Goal: Task Accomplishment & Management: Complete application form

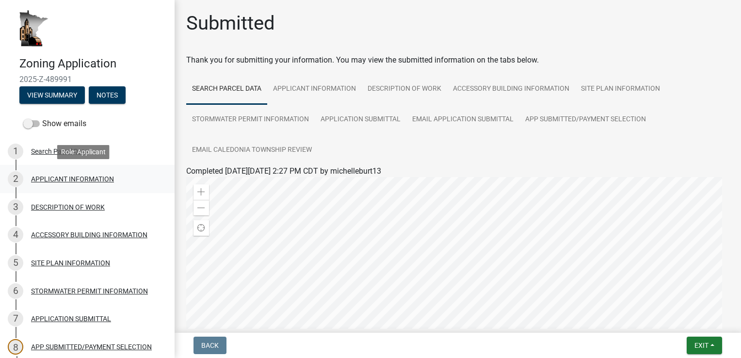
click at [45, 179] on div "APPLICANT INFORMATION" at bounding box center [72, 178] width 83 height 7
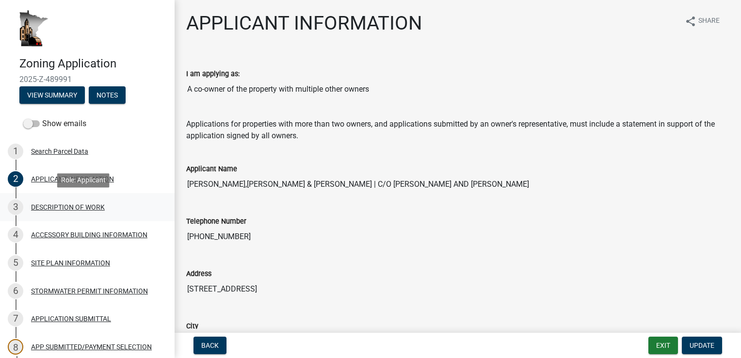
click at [58, 206] on div "DESCRIPTION OF WORK" at bounding box center [68, 207] width 74 height 7
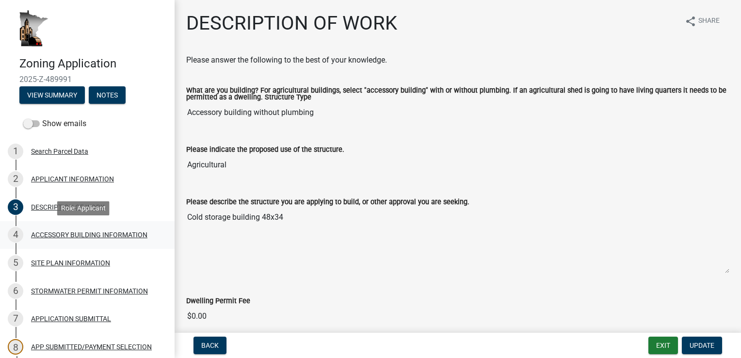
click at [63, 236] on div "ACCESSORY BUILDING INFORMATION" at bounding box center [89, 234] width 116 height 7
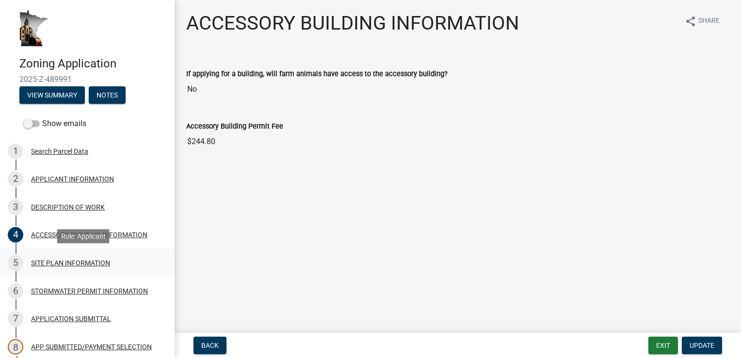
click at [60, 264] on div "SITE PLAN INFORMATION" at bounding box center [70, 262] width 79 height 7
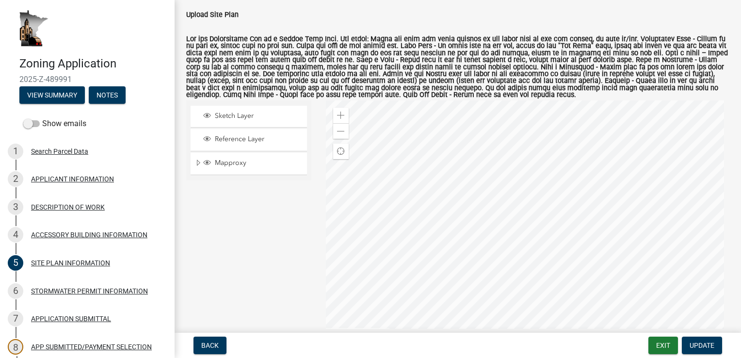
scroll to position [97, 0]
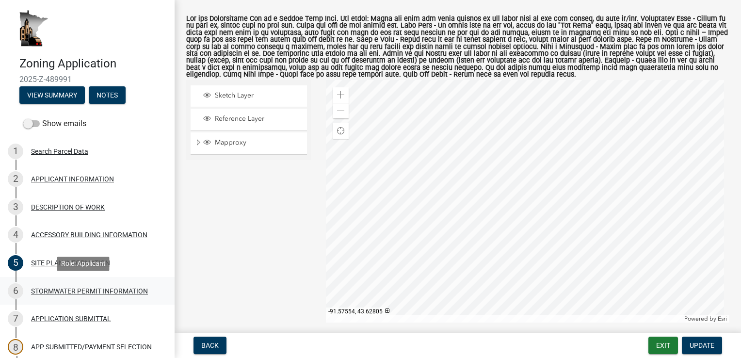
click at [73, 289] on div "STORMWATER PERMIT INFORMATION" at bounding box center [89, 290] width 117 height 7
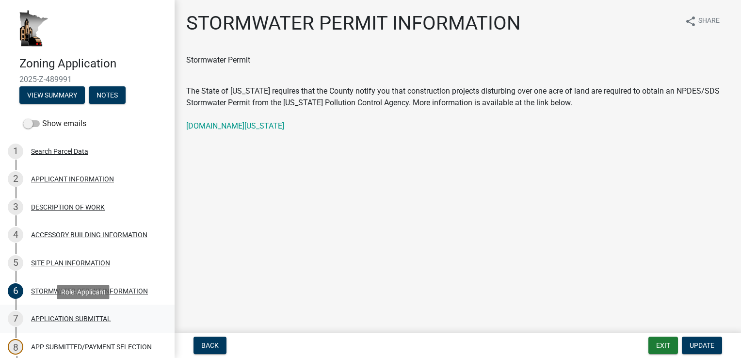
click at [59, 319] on div "APPLICATION SUBMITTAL" at bounding box center [71, 318] width 80 height 7
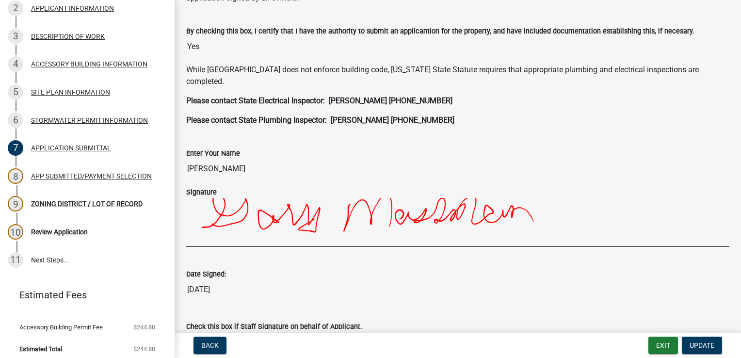
scroll to position [176, 0]
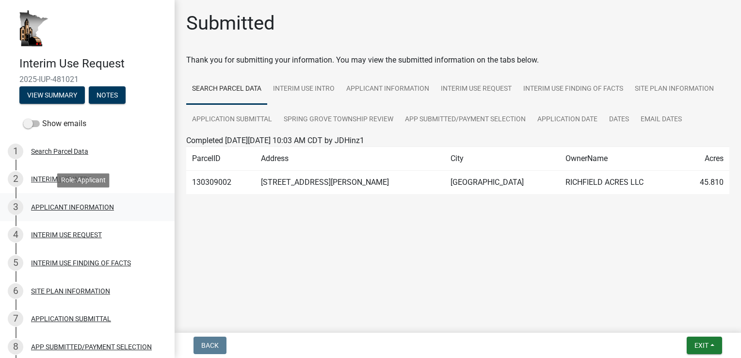
click at [60, 207] on div "APPLICANT INFORMATION" at bounding box center [72, 207] width 83 height 7
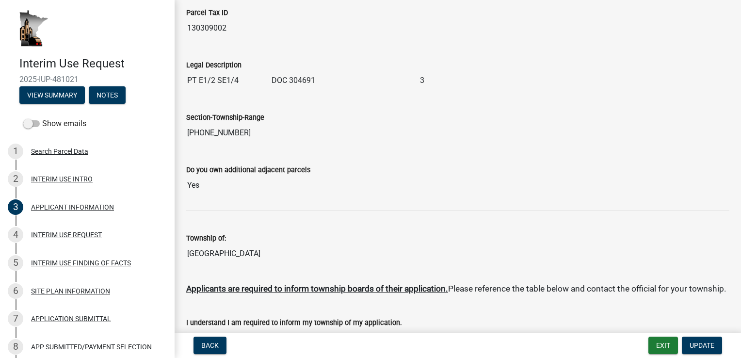
scroll to position [339, 0]
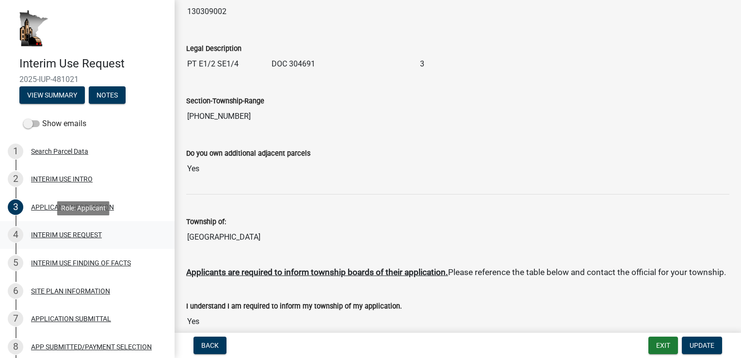
click at [51, 235] on div "INTERIM USE REQUEST" at bounding box center [66, 234] width 71 height 7
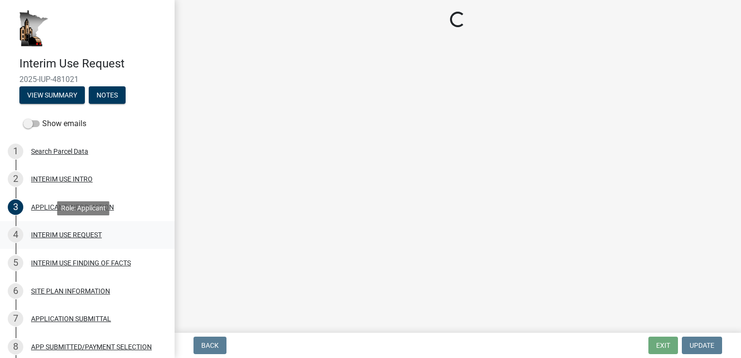
scroll to position [0, 0]
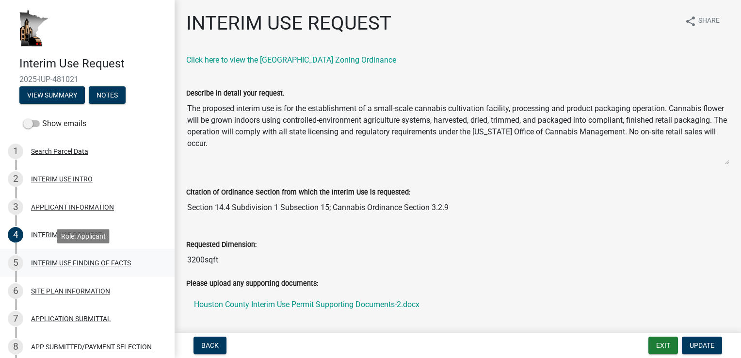
click at [55, 259] on div "INTERIM USE FINDING OF FACTS" at bounding box center [81, 262] width 100 height 7
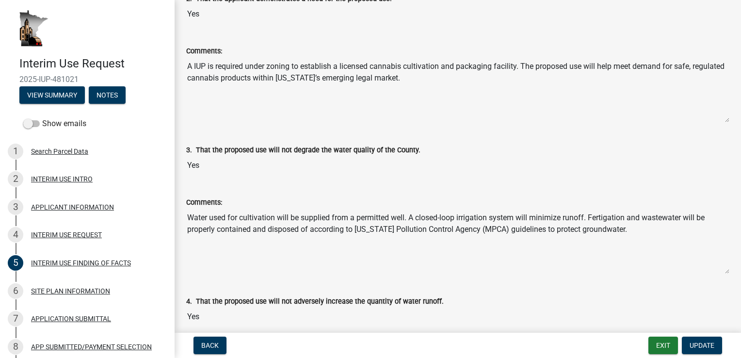
scroll to position [339, 0]
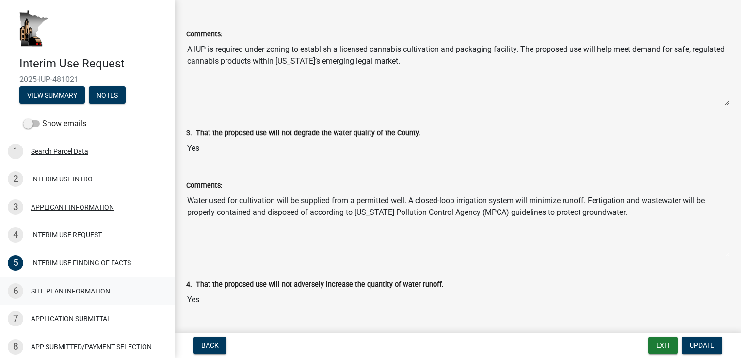
click at [74, 290] on div "SITE PLAN INFORMATION" at bounding box center [70, 290] width 79 height 7
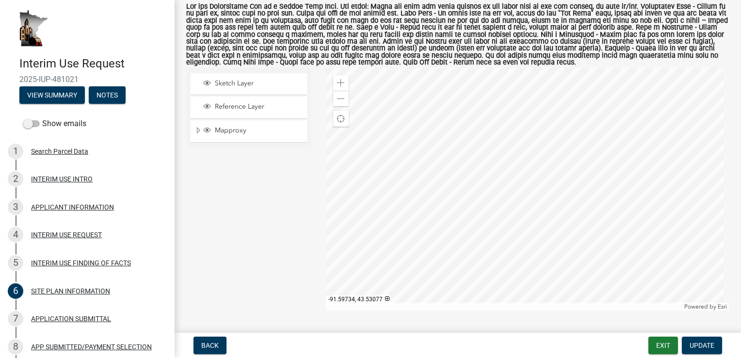
scroll to position [159, 0]
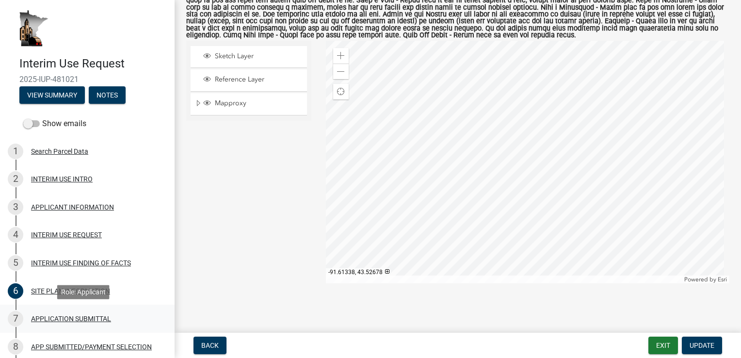
click at [66, 317] on div "APPLICATION SUBMITTAL" at bounding box center [71, 318] width 80 height 7
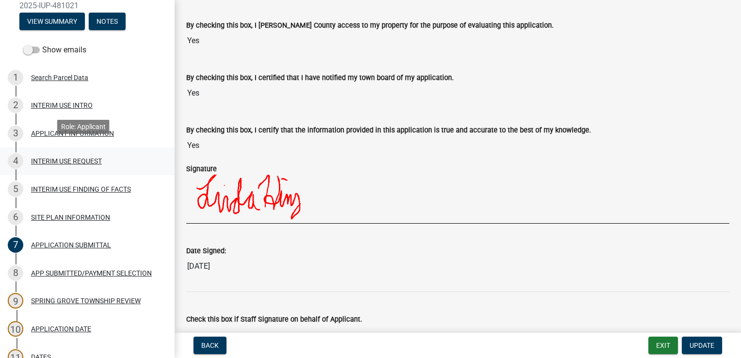
scroll to position [97, 0]
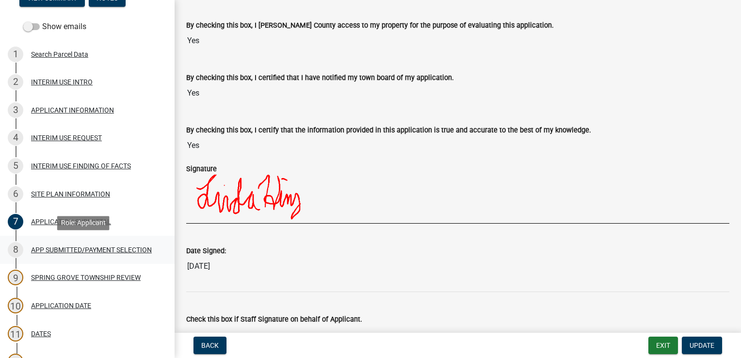
click at [50, 249] on div "APP SUBMITTED/PAYMENT SELECTION" at bounding box center [91, 249] width 121 height 7
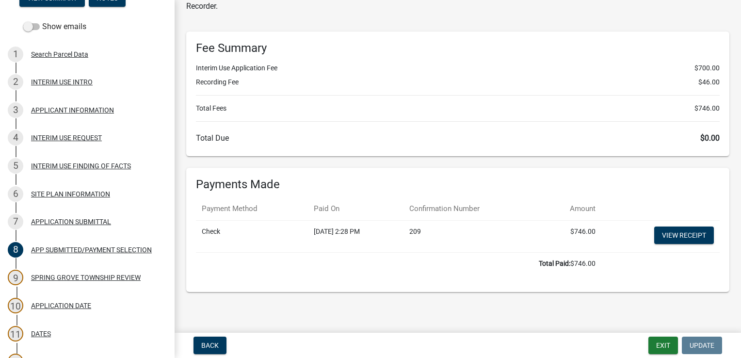
scroll to position [0, 0]
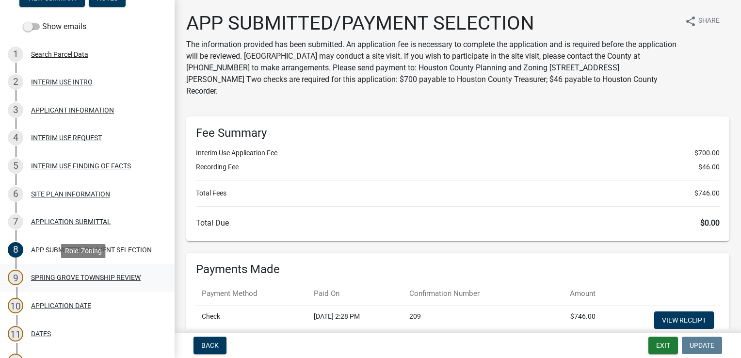
click at [50, 277] on div "SPRING GROVE TOWNSHIP REVIEW" at bounding box center [86, 277] width 110 height 7
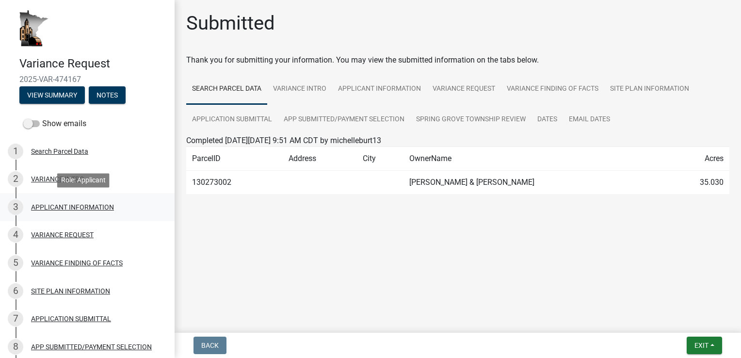
click at [43, 210] on div "APPLICANT INFORMATION" at bounding box center [72, 207] width 83 height 7
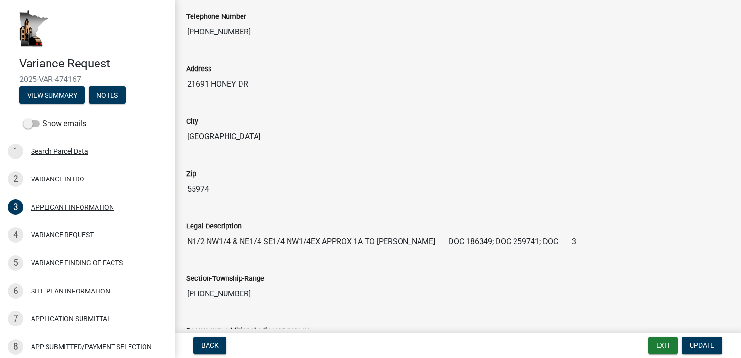
scroll to position [145, 0]
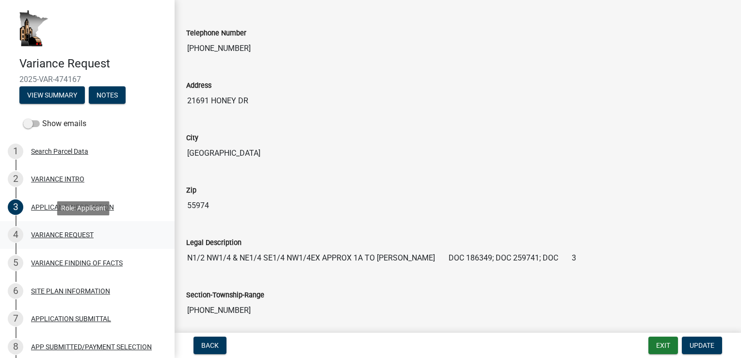
click at [50, 237] on div "VARIANCE REQUEST" at bounding box center [62, 234] width 63 height 7
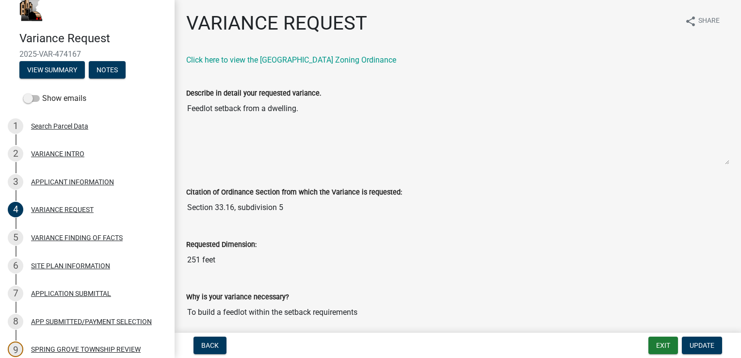
scroll to position [31, 0]
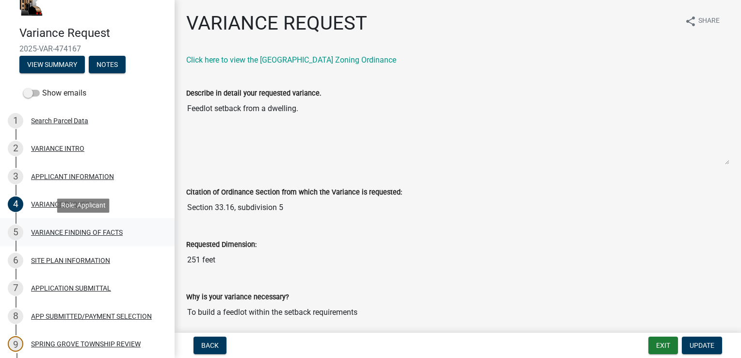
click at [72, 234] on div "VARIANCE FINDING OF FACTS" at bounding box center [77, 232] width 92 height 7
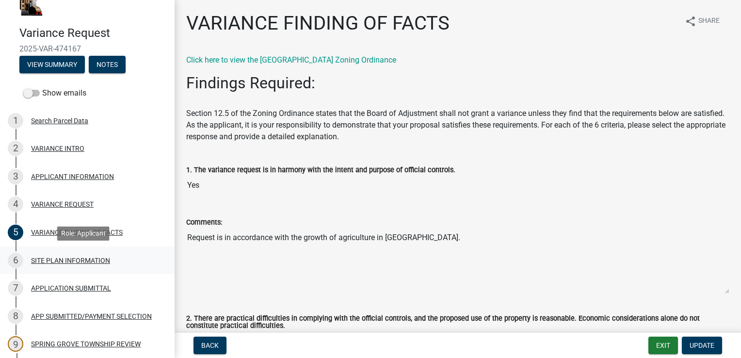
click at [68, 259] on div "SITE PLAN INFORMATION" at bounding box center [70, 260] width 79 height 7
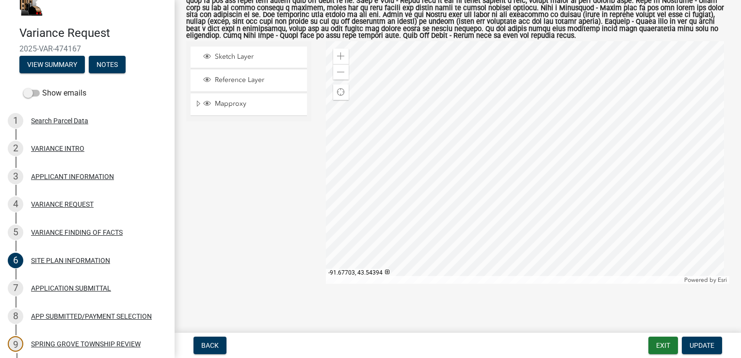
scroll to position [136, 0]
click at [62, 286] on div "APPLICATION SUBMITTAL" at bounding box center [71, 288] width 80 height 7
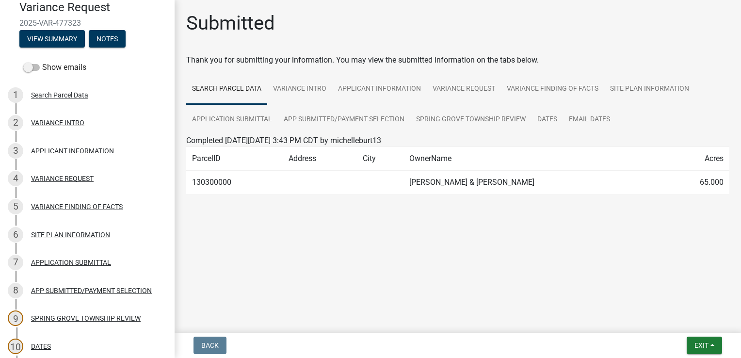
scroll to position [57, 0]
click at [47, 234] on div "SITE PLAN INFORMATION" at bounding box center [70, 233] width 79 height 7
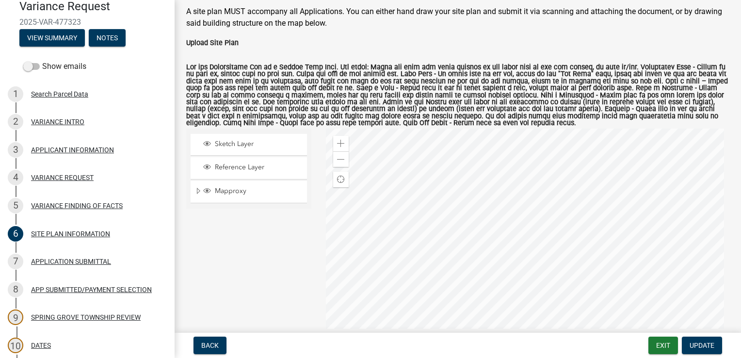
scroll to position [97, 0]
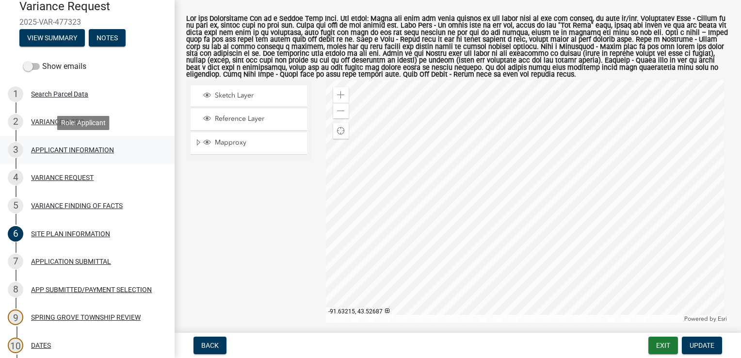
click at [45, 150] on div "APPLICANT INFORMATION" at bounding box center [72, 149] width 83 height 7
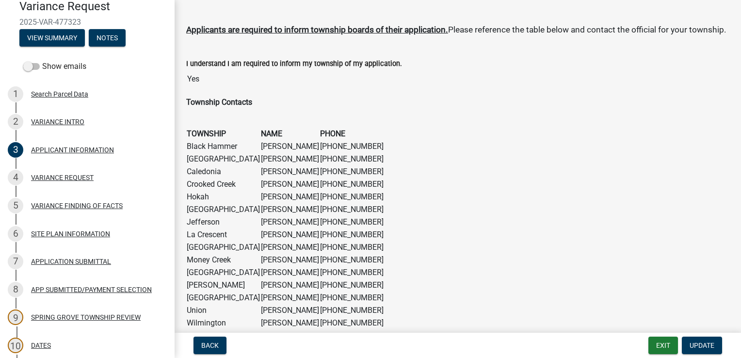
scroll to position [630, 0]
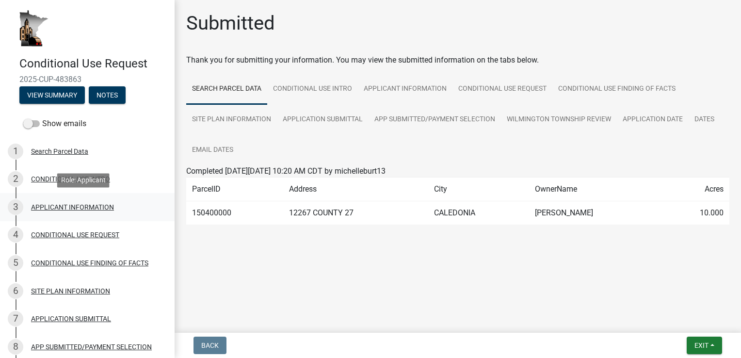
click at [48, 208] on div "APPLICANT INFORMATION" at bounding box center [72, 207] width 83 height 7
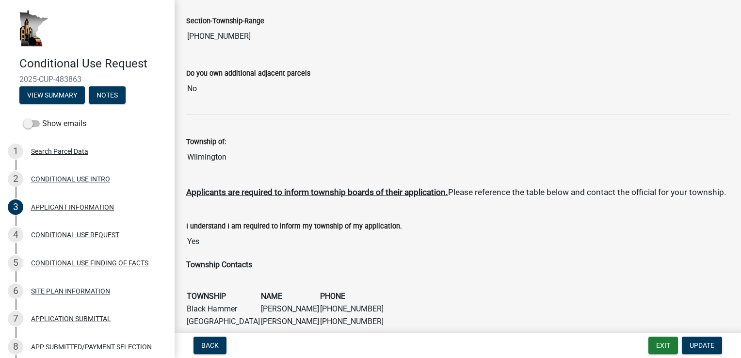
scroll to position [436, 0]
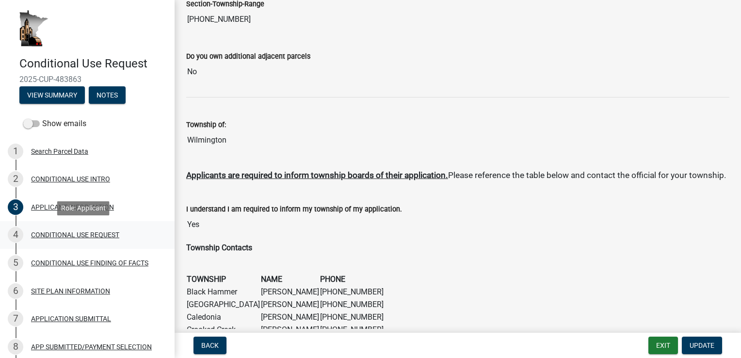
click at [78, 236] on div "CONDITIONAL USE REQUEST" at bounding box center [75, 234] width 88 height 7
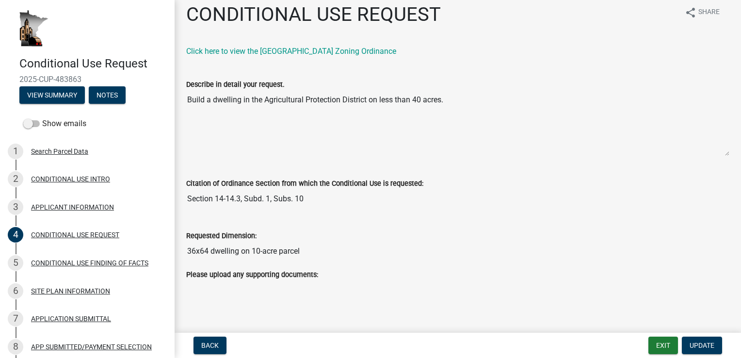
scroll to position [13, 0]
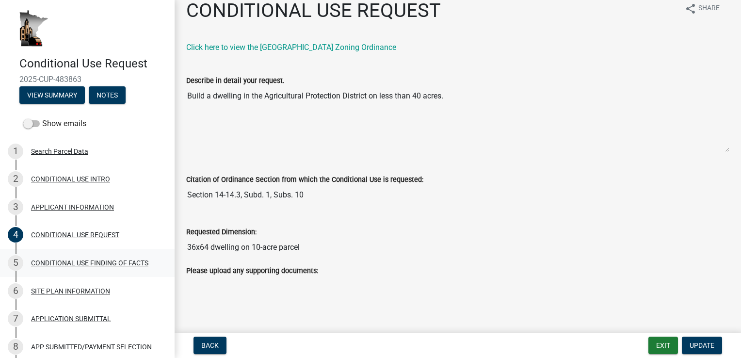
click at [77, 263] on div "CONDITIONAL USE FINDING OF FACTS" at bounding box center [89, 262] width 117 height 7
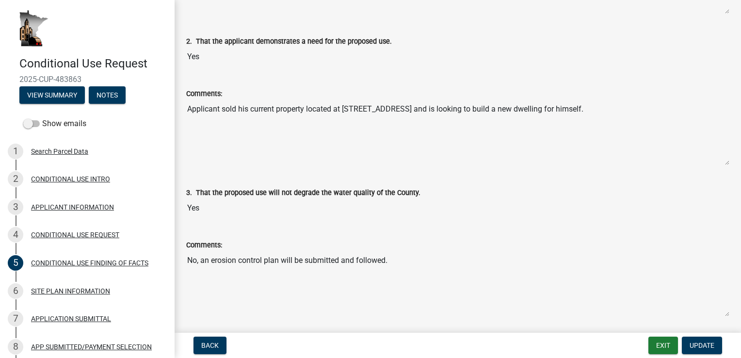
scroll to position [291, 0]
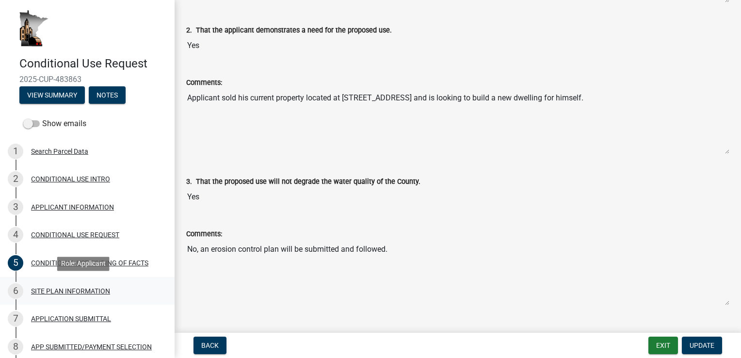
click at [47, 288] on div "SITE PLAN INFORMATION" at bounding box center [70, 290] width 79 height 7
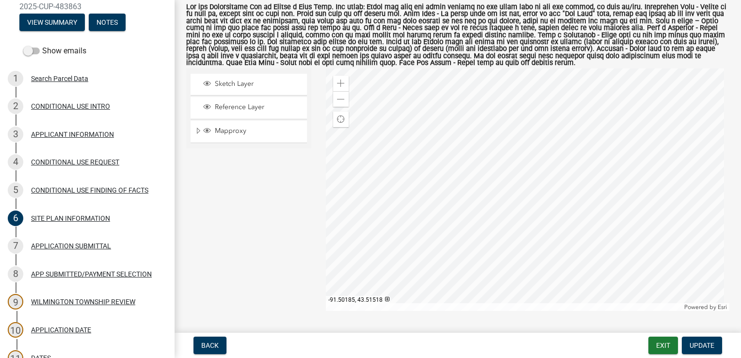
scroll to position [97, 0]
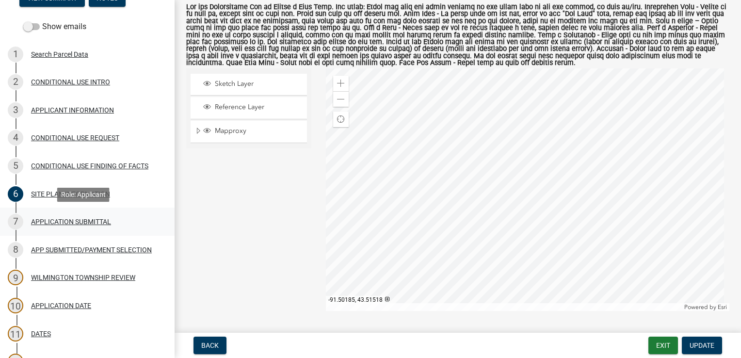
click at [39, 223] on div "APPLICATION SUBMITTAL" at bounding box center [71, 221] width 80 height 7
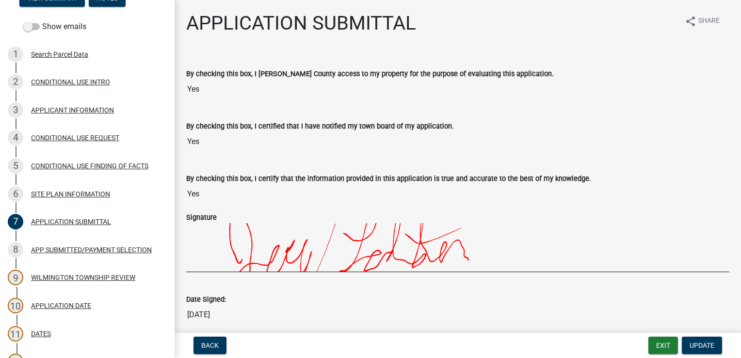
scroll to position [48, 0]
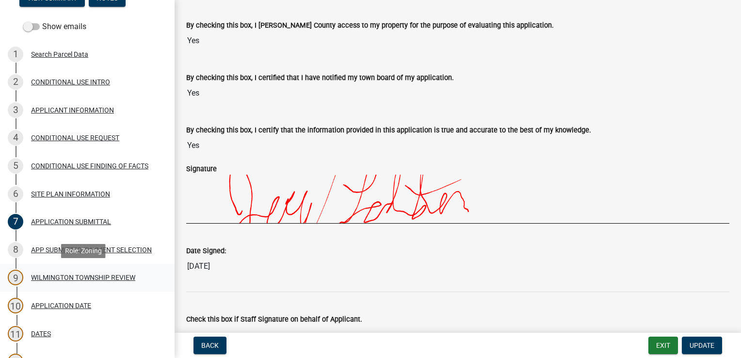
click at [78, 277] on div "WILMINGTON TOWNSHIP REVIEW" at bounding box center [83, 277] width 104 height 7
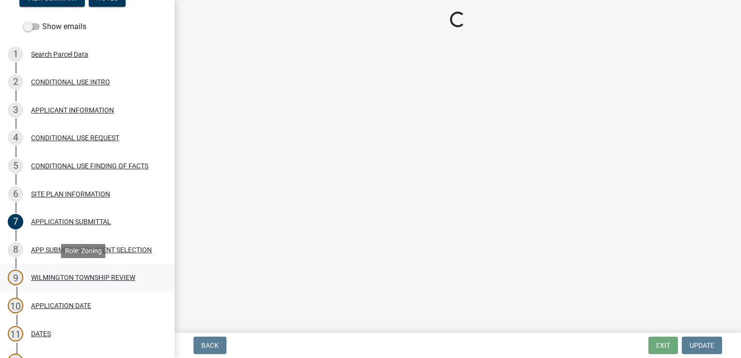
scroll to position [0, 0]
